Goal: Navigation & Orientation: Find specific page/section

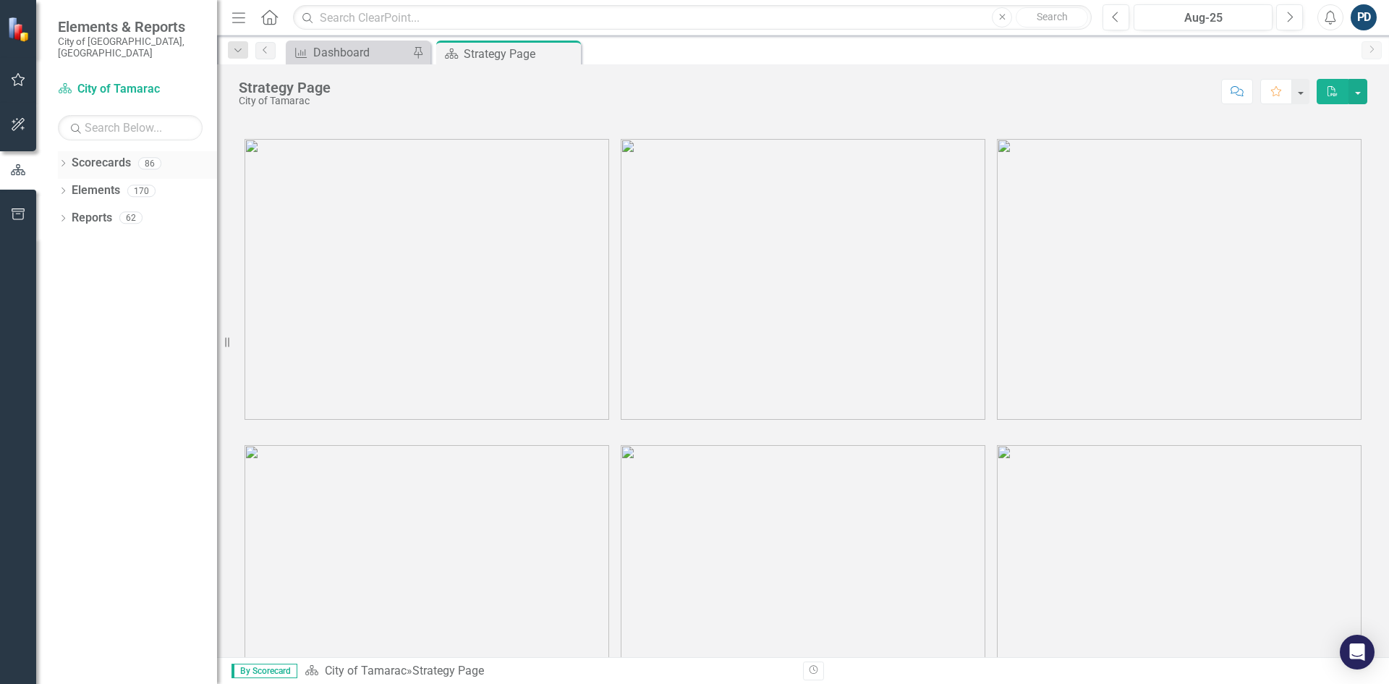
click at [64, 161] on icon "Dropdown" at bounding box center [63, 165] width 10 height 8
click at [74, 186] on icon "Dropdown" at bounding box center [70, 190] width 11 height 9
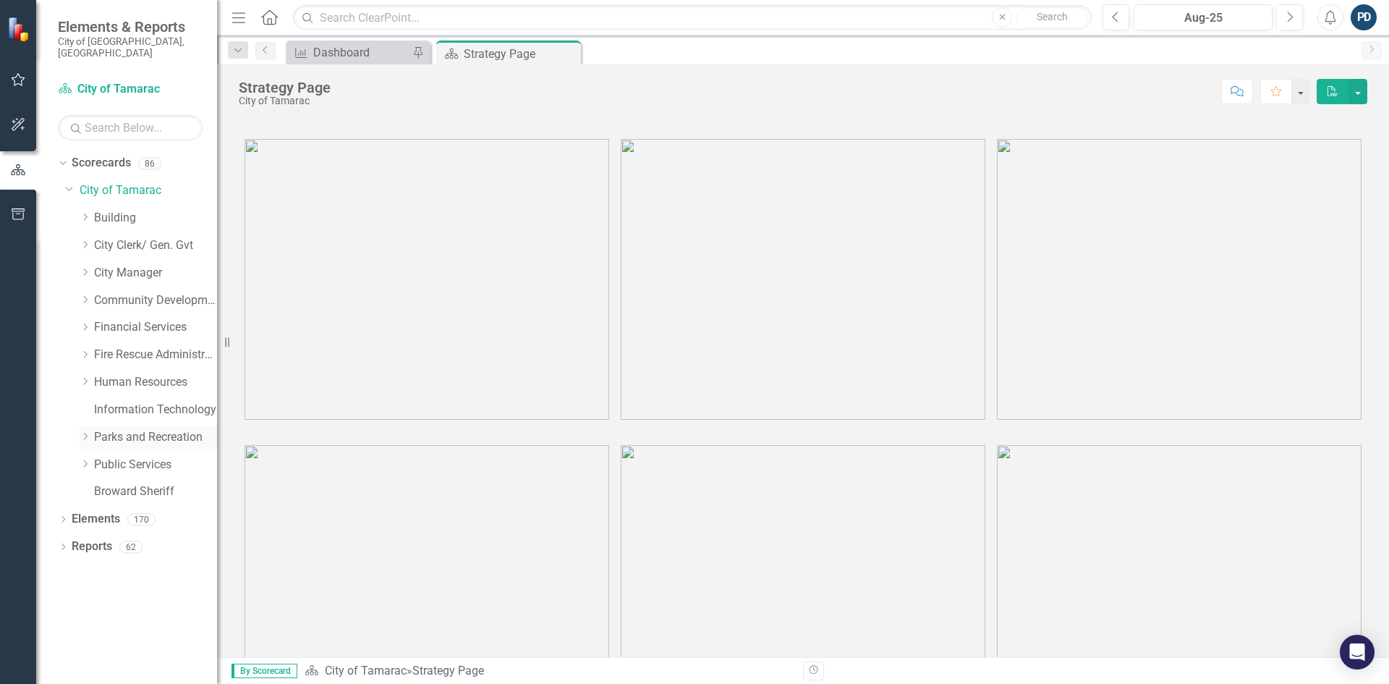
click at [90, 432] on icon "Dropdown" at bounding box center [85, 436] width 11 height 9
click at [102, 624] on icon "Dropdown" at bounding box center [99, 628] width 11 height 9
click at [102, 621] on icon "Dropdown" at bounding box center [98, 626] width 9 height 11
click at [129, 621] on link "Social Services" at bounding box center [163, 629] width 109 height 17
click at [131, 621] on link "Social Services" at bounding box center [163, 629] width 109 height 17
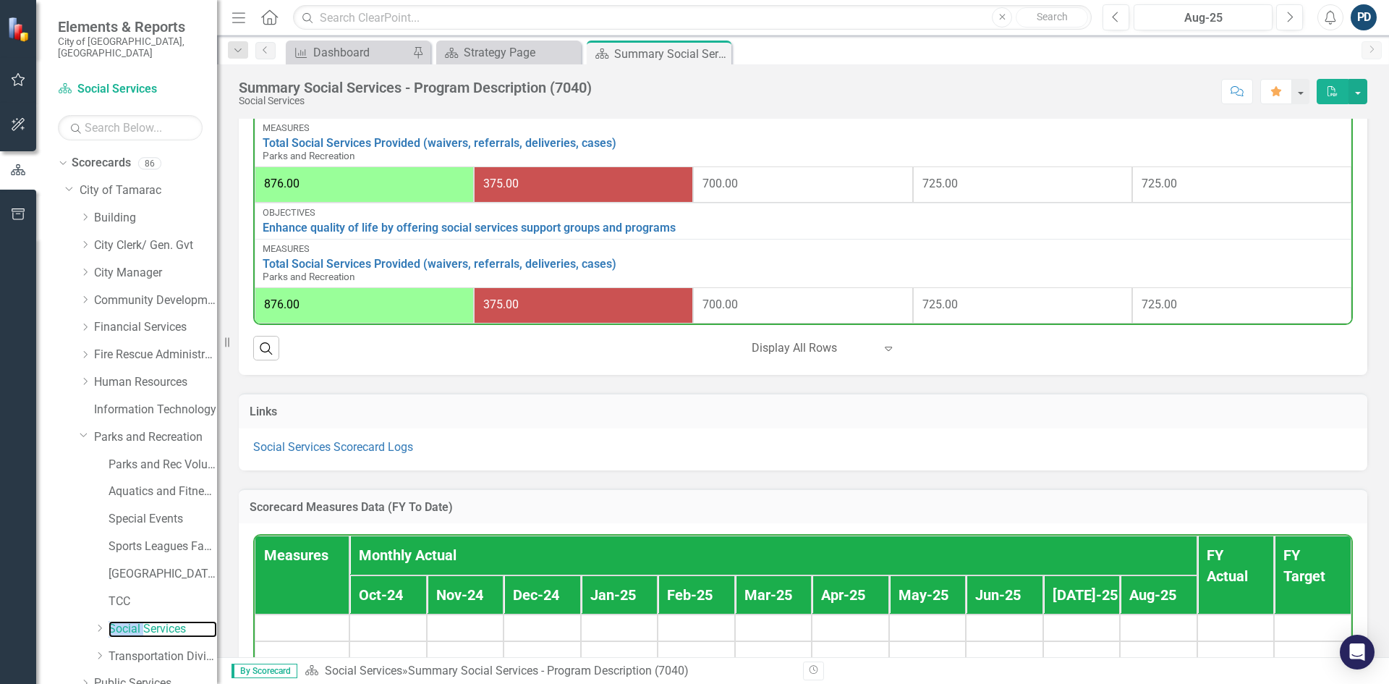
scroll to position [1013, 0]
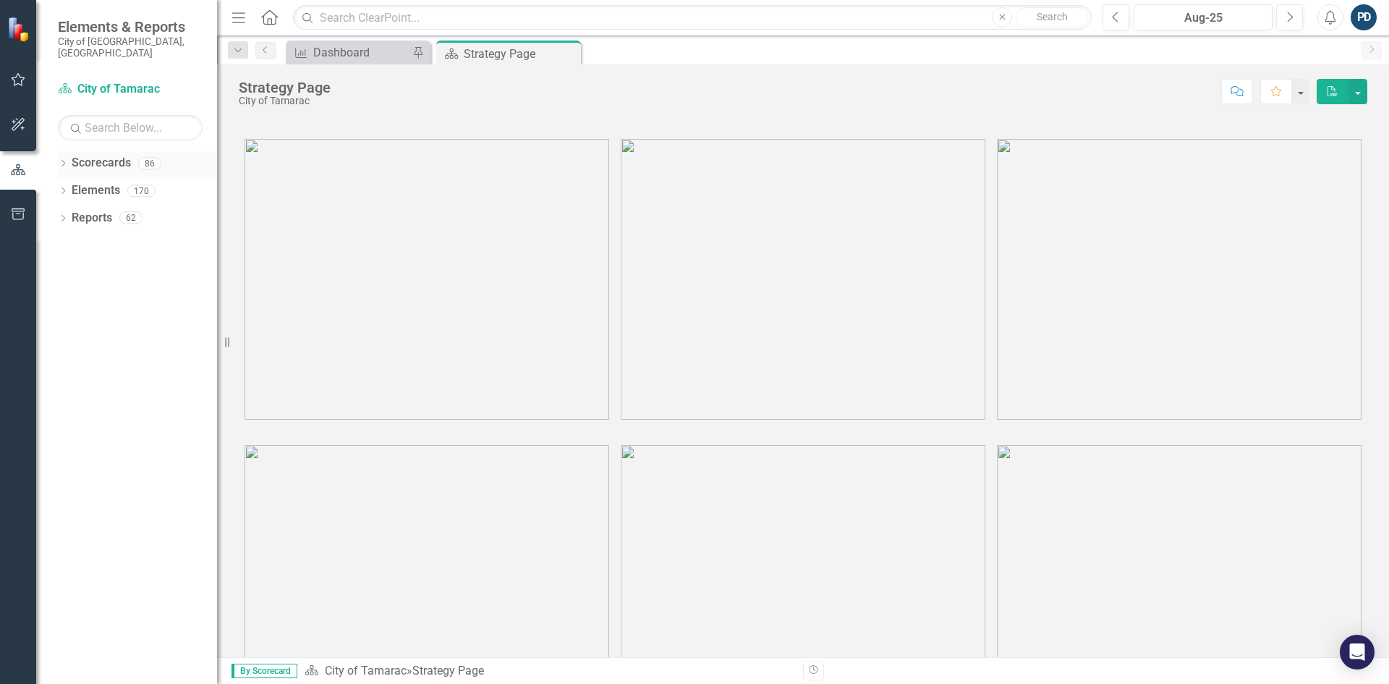
click at [64, 160] on icon at bounding box center [64, 163] width 4 height 7
click at [72, 186] on icon "Dropdown" at bounding box center [70, 190] width 11 height 9
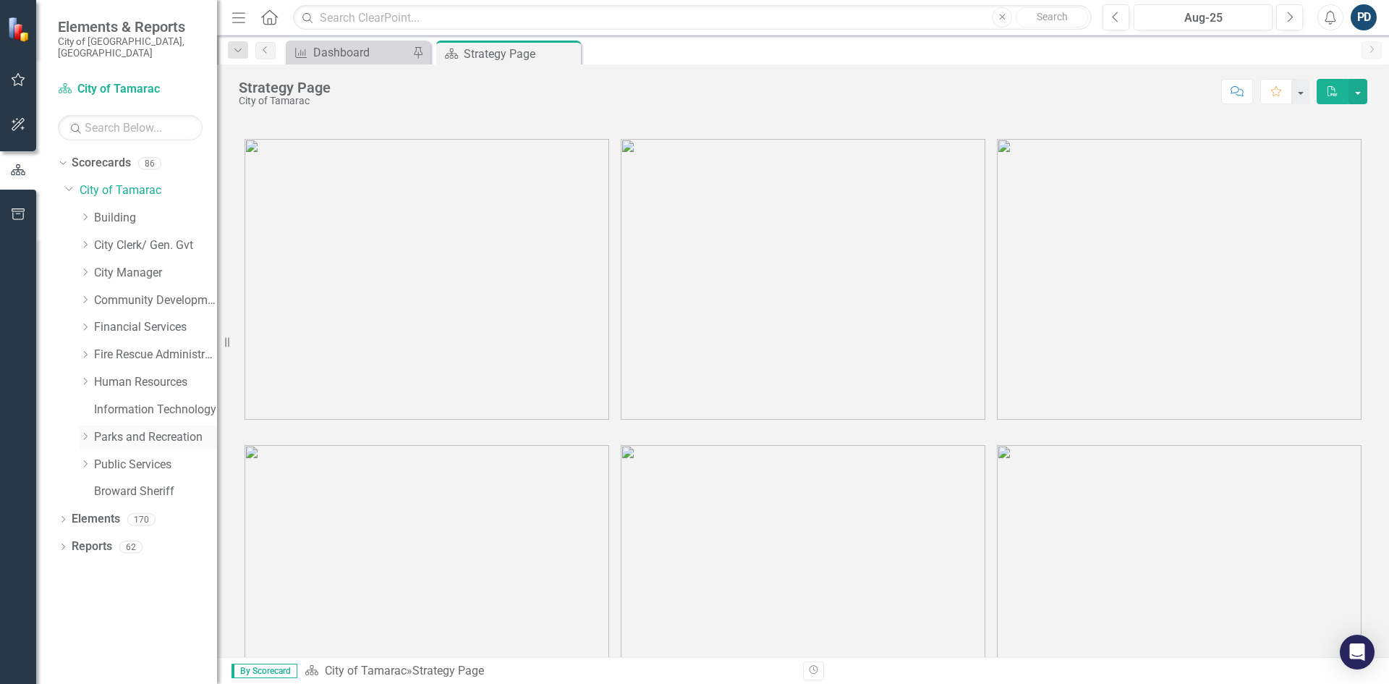
click at [94, 429] on link "Parks and Recreation" at bounding box center [155, 437] width 123 height 17
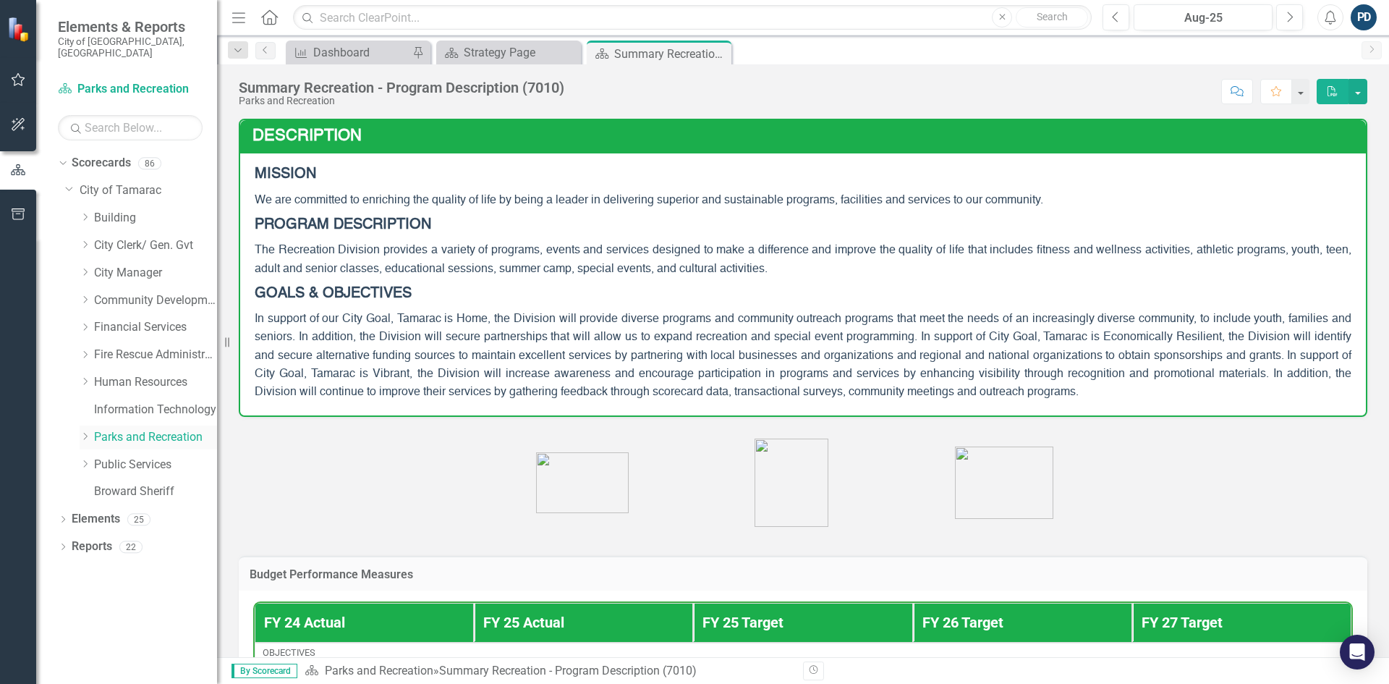
click at [82, 432] on icon "Dropdown" at bounding box center [85, 436] width 11 height 9
click at [122, 621] on link "Social Services" at bounding box center [163, 629] width 109 height 17
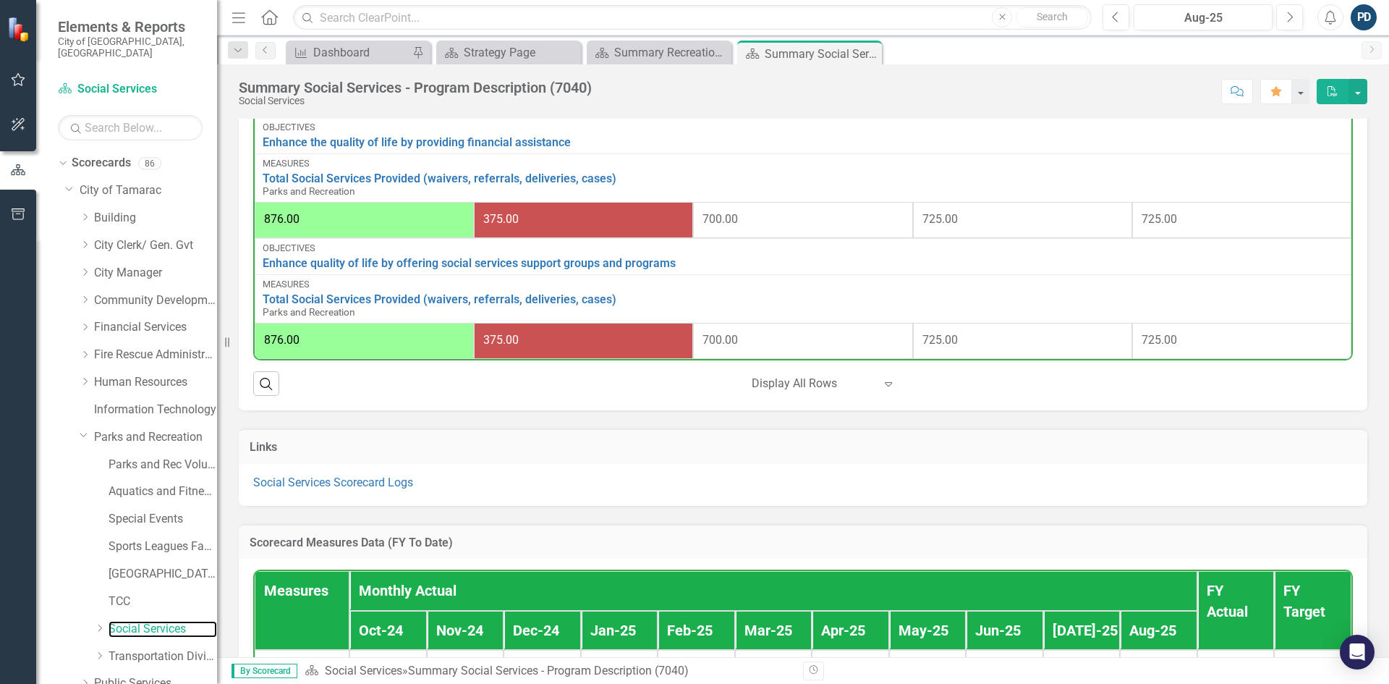
scroll to position [1158, 0]
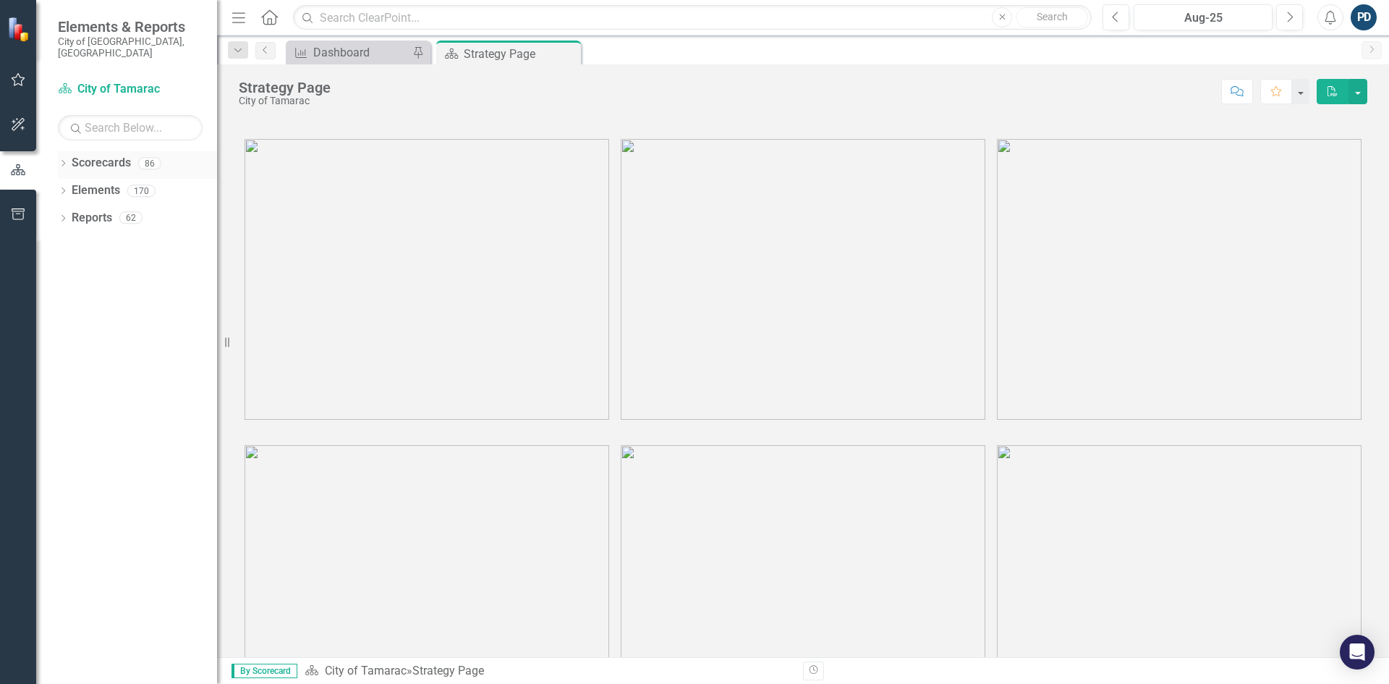
click at [64, 161] on icon "Dropdown" at bounding box center [63, 165] width 10 height 8
